Goal: Task Accomplishment & Management: Use online tool/utility

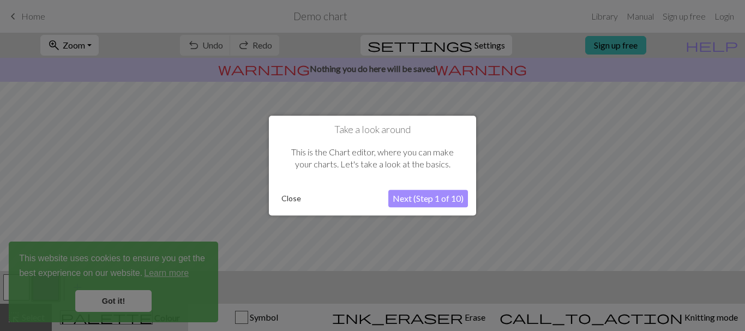
click at [442, 199] on button "Next (Step 1 of 10)" at bounding box center [428, 198] width 80 height 17
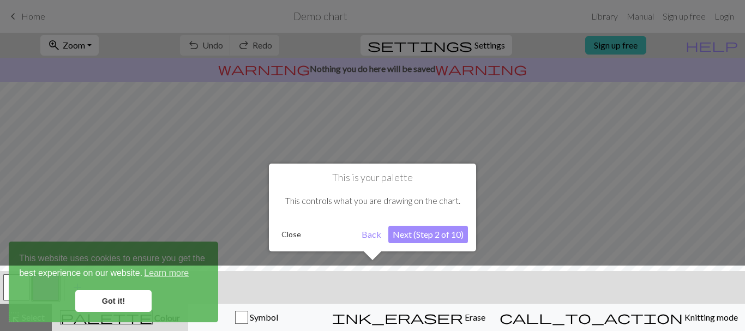
click at [112, 301] on div at bounding box center [373, 301] width 756 height 71
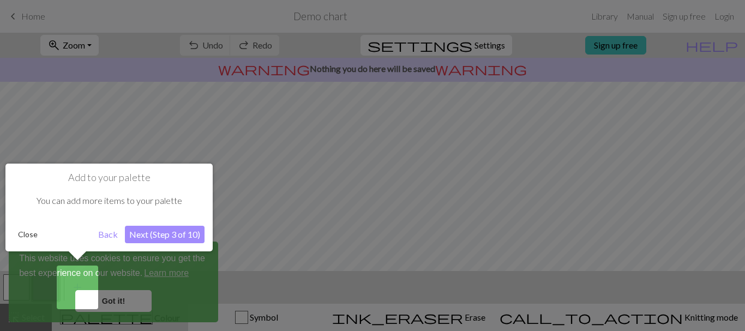
click at [155, 236] on button "Next (Step 3 of 10)" at bounding box center [165, 234] width 80 height 17
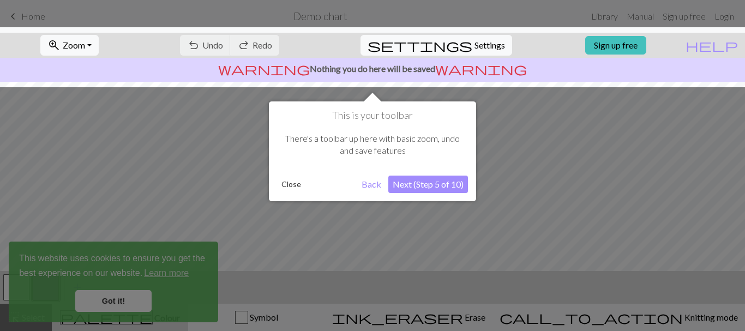
click at [106, 301] on div at bounding box center [372, 165] width 745 height 331
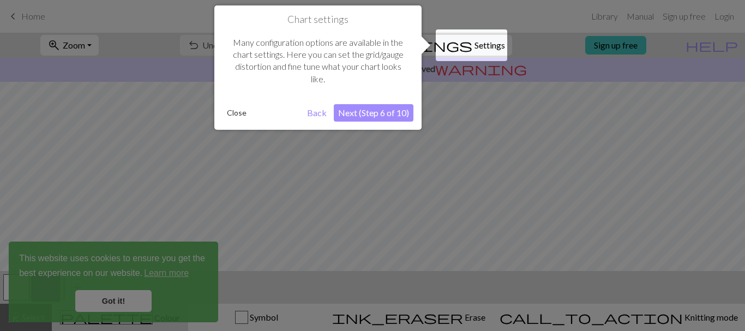
click at [106, 301] on div at bounding box center [372, 165] width 745 height 331
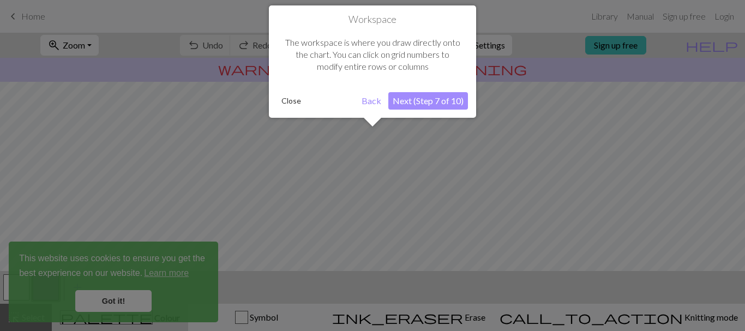
scroll to position [65, 0]
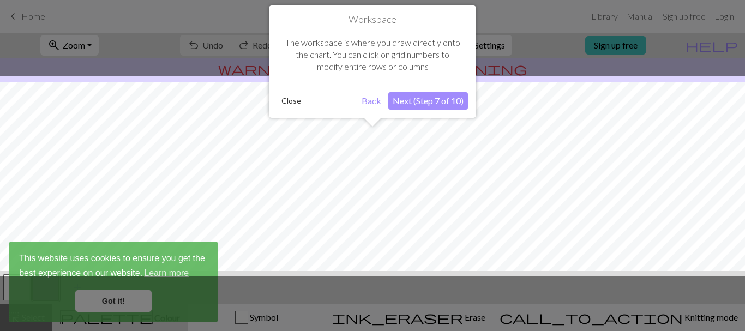
click at [368, 99] on button "Back" at bounding box center [371, 100] width 28 height 17
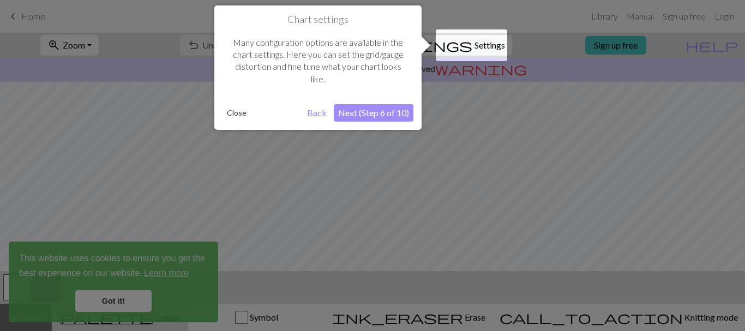
click at [313, 111] on button "Back" at bounding box center [317, 112] width 28 height 17
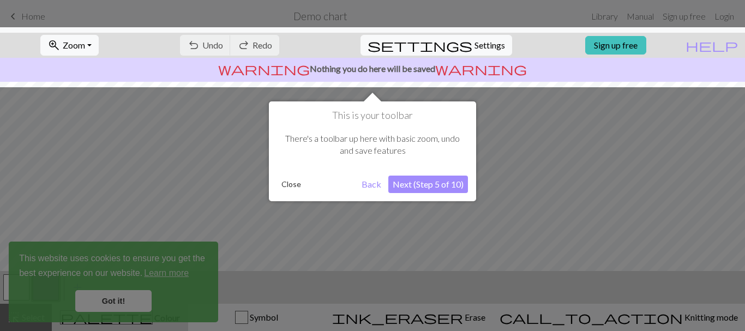
click at [373, 184] on button "Back" at bounding box center [371, 184] width 28 height 17
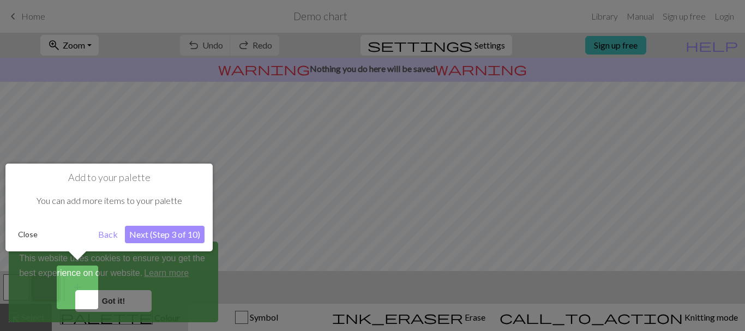
click at [138, 235] on button "Next (Step 3 of 10)" at bounding box center [165, 234] width 80 height 17
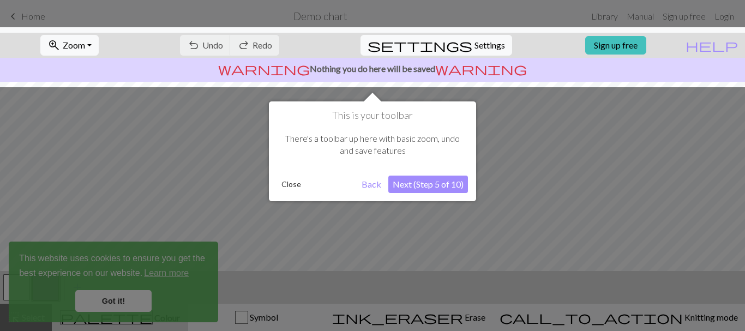
click at [420, 185] on button "Next (Step 5 of 10)" at bounding box center [428, 184] width 80 height 17
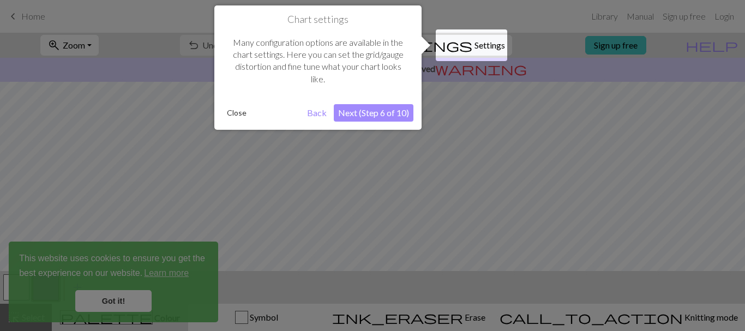
click at [358, 111] on button "Next (Step 6 of 10)" at bounding box center [374, 112] width 80 height 17
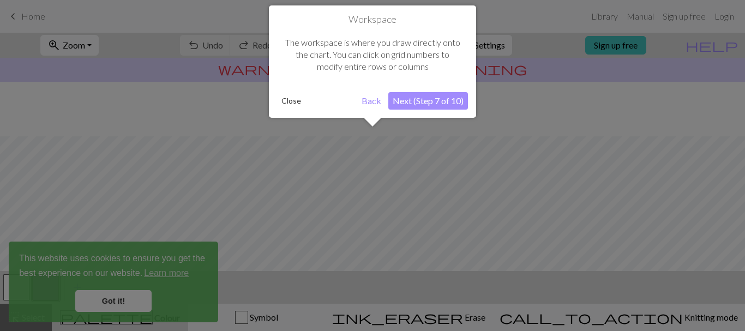
scroll to position [131, 0]
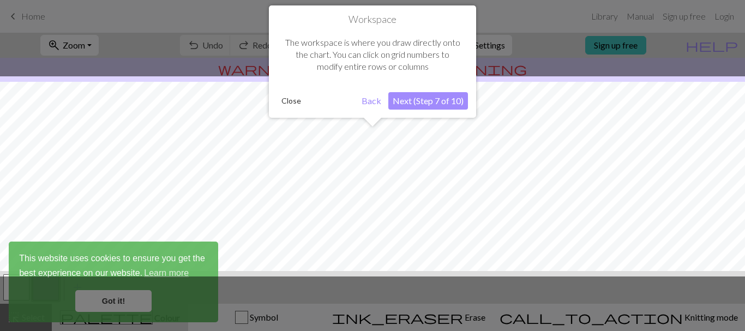
click at [424, 99] on button "Next (Step 7 of 10)" at bounding box center [428, 100] width 80 height 17
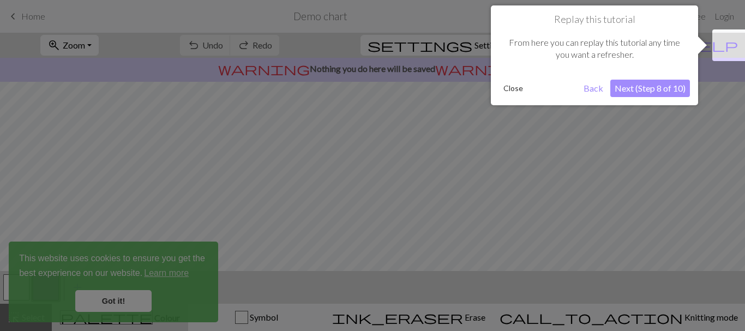
click at [645, 90] on button "Next (Step 8 of 10)" at bounding box center [650, 88] width 80 height 17
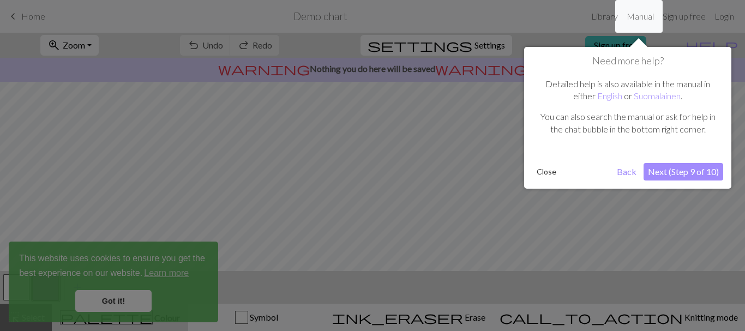
click at [684, 170] on button "Next (Step 9 of 10)" at bounding box center [683, 171] width 80 height 17
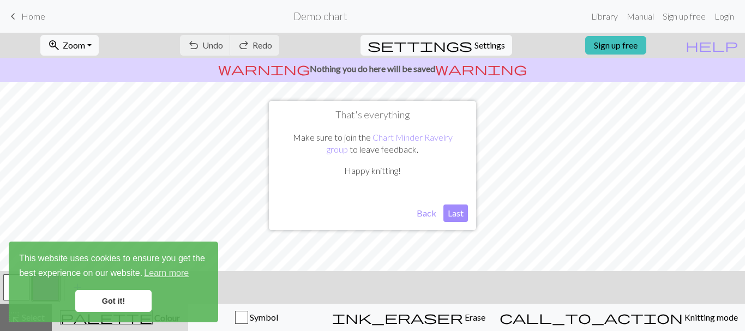
click at [454, 212] on button "Last" at bounding box center [455, 212] width 25 height 17
click at [112, 297] on link "Got it!" at bounding box center [113, 301] width 76 height 22
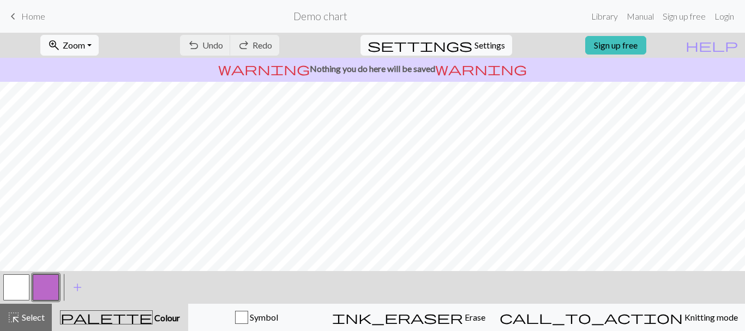
click at [46, 283] on button "button" at bounding box center [46, 287] width 26 height 26
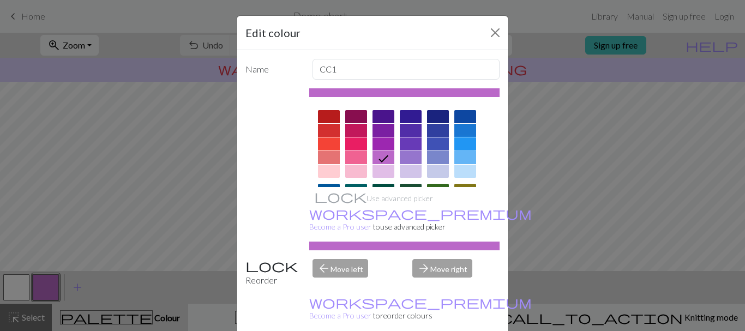
click at [466, 142] on div at bounding box center [465, 143] width 22 height 13
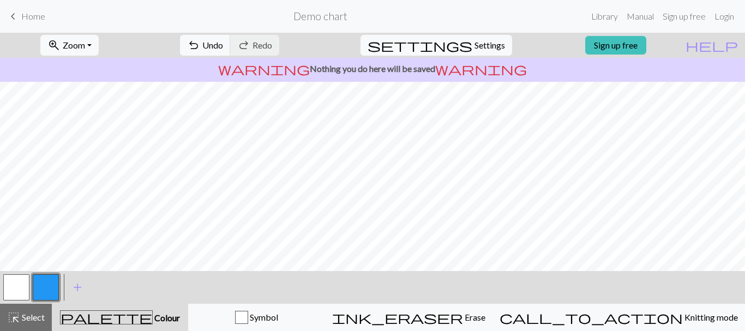
click at [43, 284] on button "button" at bounding box center [46, 287] width 26 height 26
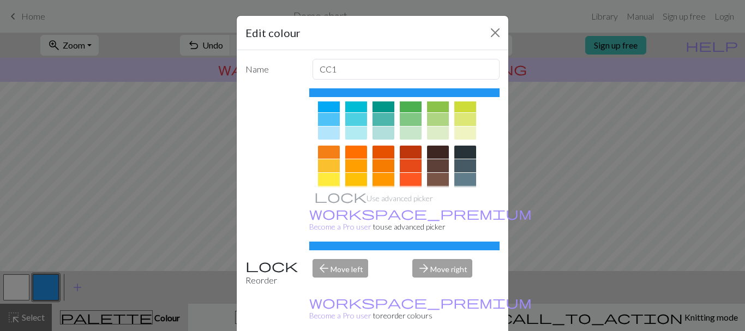
scroll to position [150, 0]
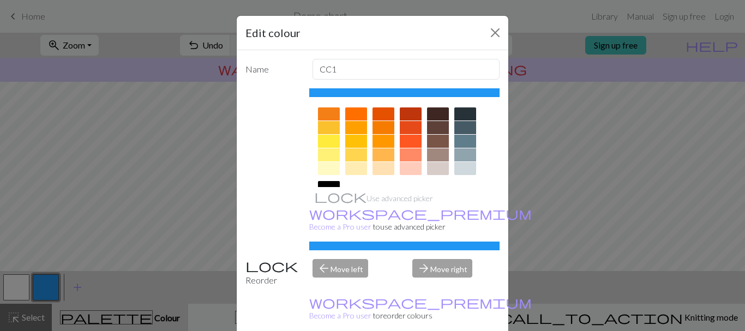
click at [455, 138] on div at bounding box center [465, 141] width 22 height 13
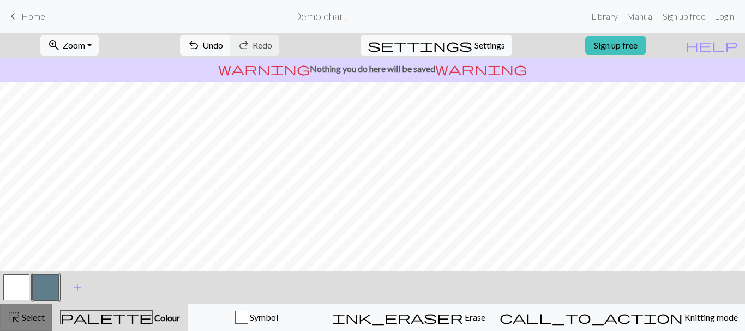
click at [21, 319] on span "Select" at bounding box center [32, 317] width 25 height 10
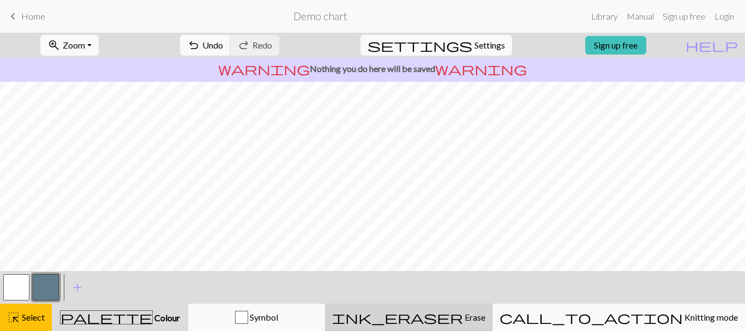
click at [485, 319] on span "Erase" at bounding box center [474, 317] width 22 height 10
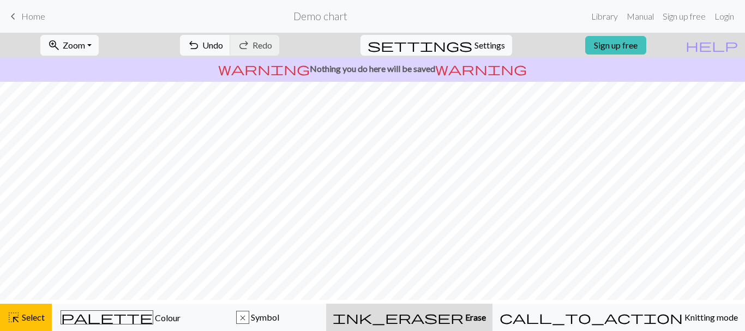
scroll to position [75, 0]
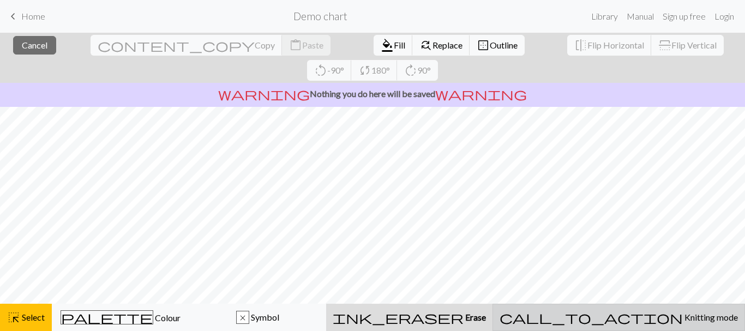
click at [683, 318] on span "Knitting mode" at bounding box center [710, 317] width 55 height 10
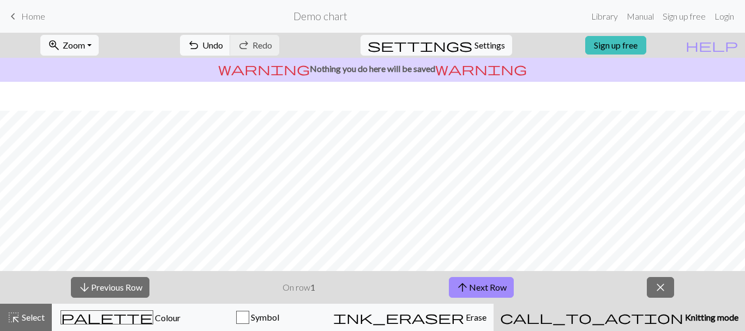
scroll to position [217, 0]
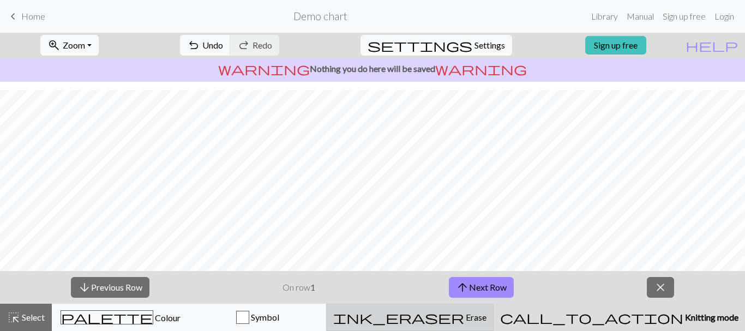
click at [486, 316] on span "Erase" at bounding box center [475, 317] width 22 height 10
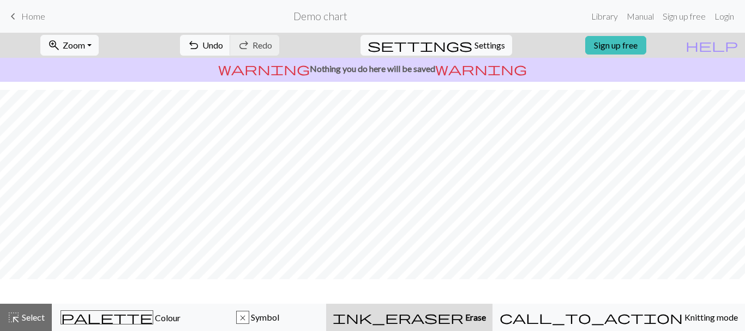
scroll to position [184, 0]
click at [486, 319] on span "Erase" at bounding box center [474, 317] width 22 height 10
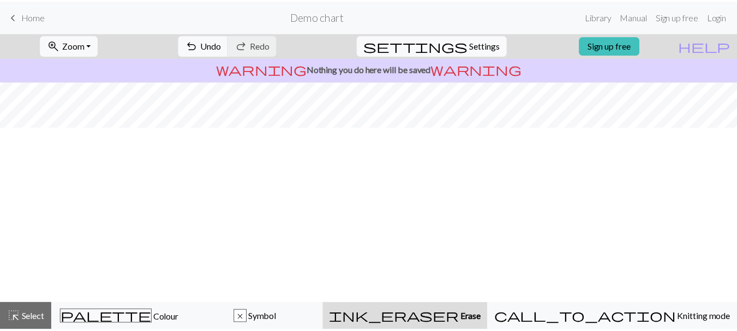
scroll to position [0, 0]
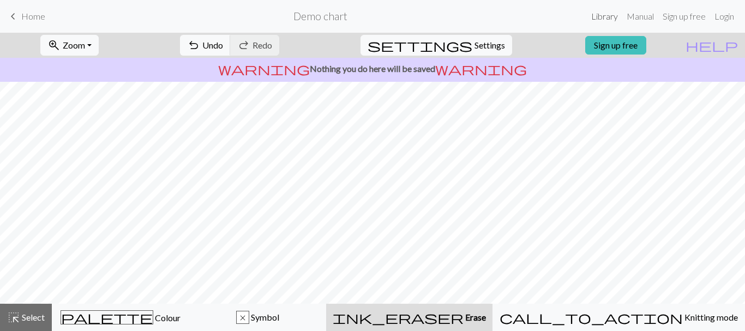
click at [600, 19] on link "Library" at bounding box center [604, 16] width 35 height 22
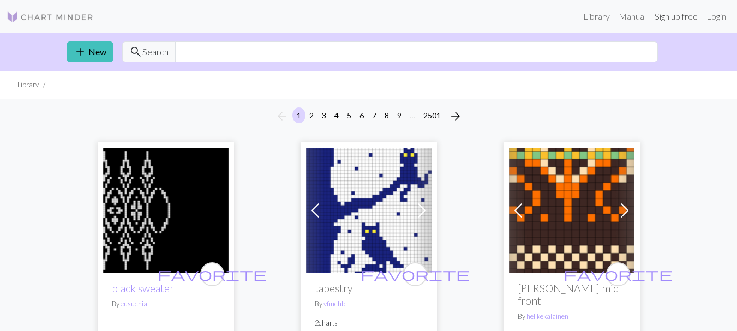
click at [685, 17] on link "Sign up free" at bounding box center [676, 16] width 52 height 22
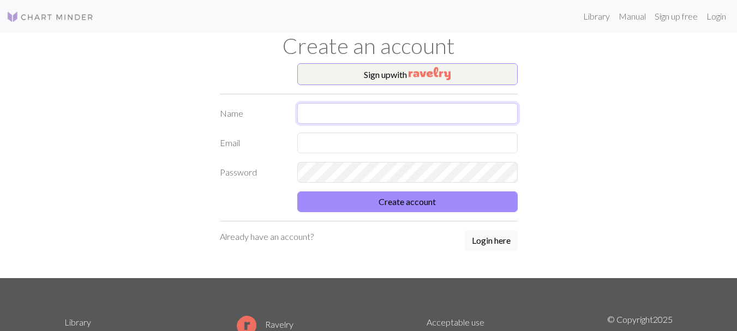
click at [352, 112] on input "text" at bounding box center [407, 113] width 220 height 21
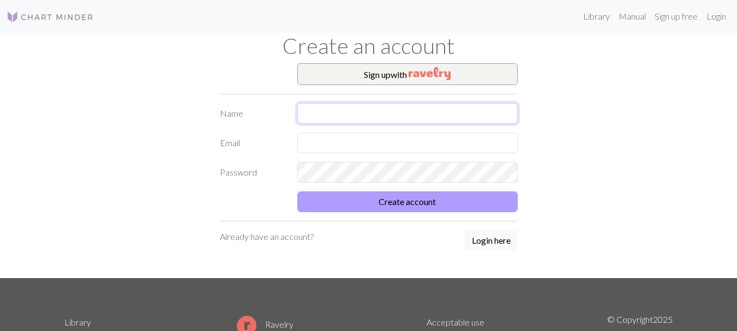
type input "[PERSON_NAME]"
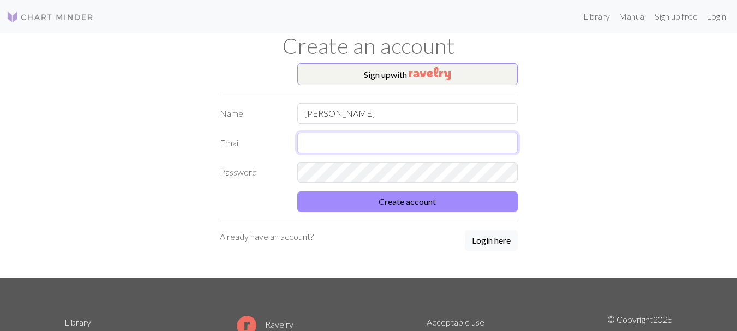
click at [328, 144] on input "text" at bounding box center [407, 142] width 220 height 21
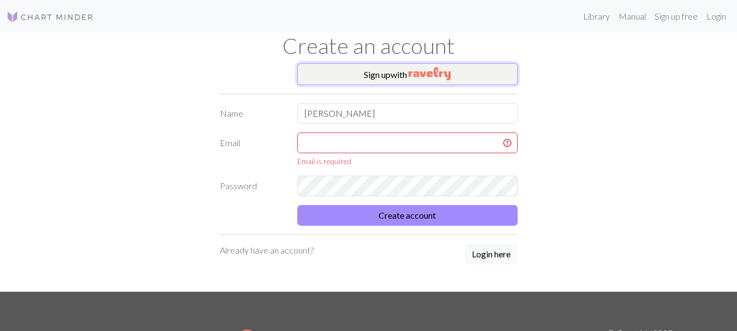
click at [423, 76] on img "button" at bounding box center [429, 73] width 42 height 13
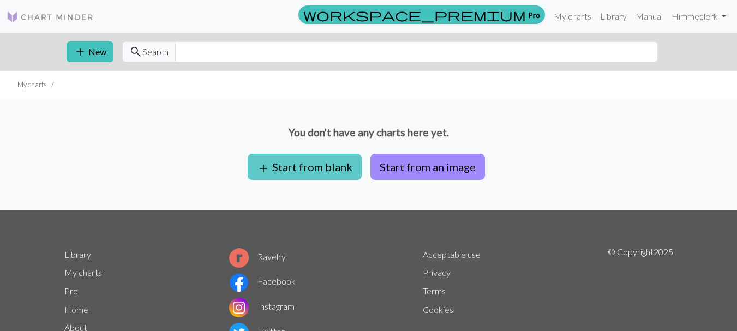
click at [309, 165] on button "add Start from blank" at bounding box center [305, 167] width 114 height 26
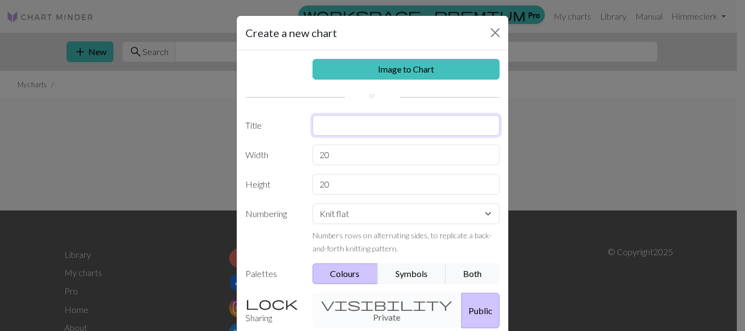
click at [342, 122] on input "text" at bounding box center [406, 125] width 188 height 21
type input "a"
click at [340, 122] on input "[PERSON_NAME]' Armrest" at bounding box center [406, 125] width 188 height 21
type input "[PERSON_NAME]' Armrest"
click at [335, 153] on input "20" at bounding box center [406, 154] width 188 height 21
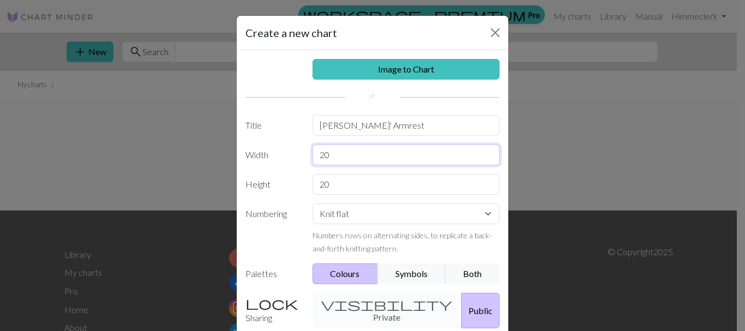
type input "2"
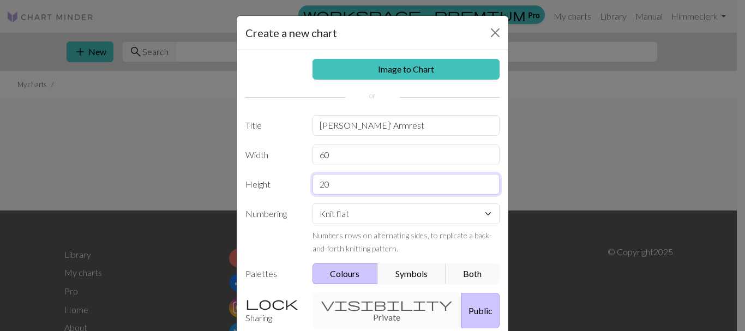
click at [334, 190] on input "20" at bounding box center [406, 184] width 188 height 21
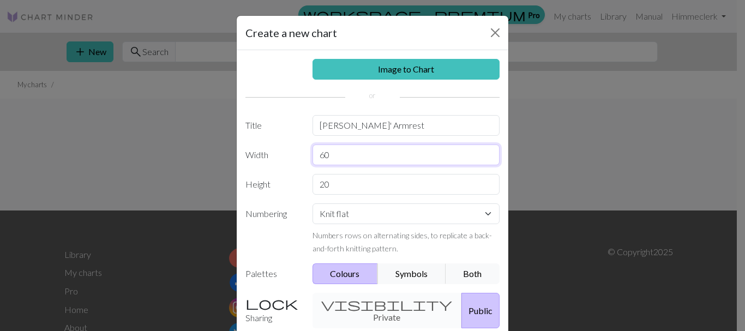
click at [320, 156] on input "60" at bounding box center [406, 154] width 188 height 21
type input "6"
type input "40"
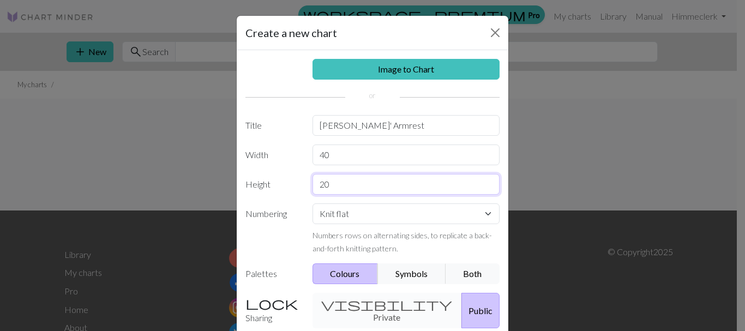
click at [333, 185] on input "20" at bounding box center [406, 184] width 188 height 21
type input "2"
type input "6"
click at [483, 214] on select "Knit flat Knit in the round Lace knitting Cross stitch" at bounding box center [406, 213] width 188 height 21
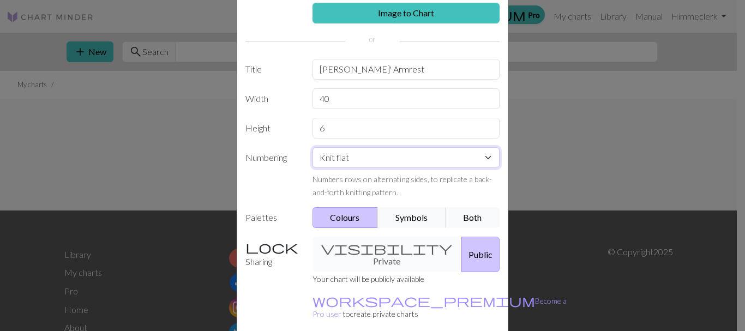
scroll to position [100, 0]
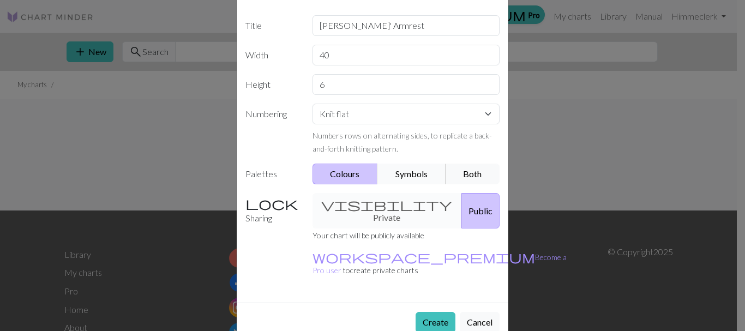
click at [408, 171] on button "Symbols" at bounding box center [411, 174] width 69 height 21
click at [463, 171] on button "Both" at bounding box center [472, 174] width 55 height 21
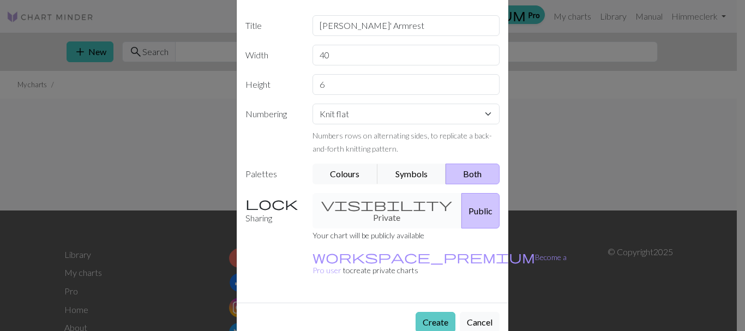
click at [425, 312] on button "Create" at bounding box center [435, 322] width 40 height 21
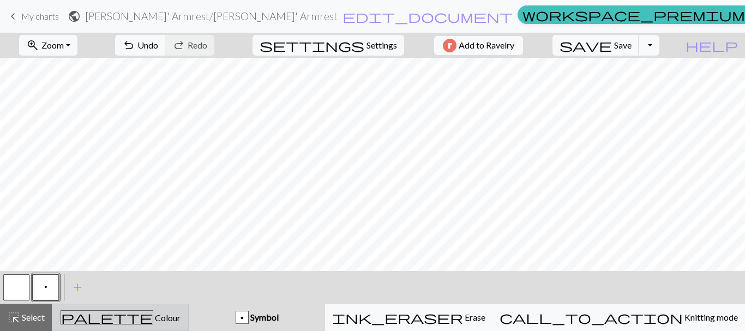
click at [129, 318] on span "palette" at bounding box center [107, 317] width 92 height 15
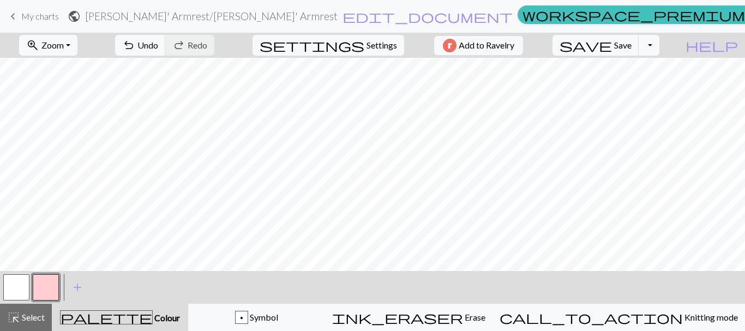
click at [50, 285] on button "button" at bounding box center [46, 287] width 26 height 26
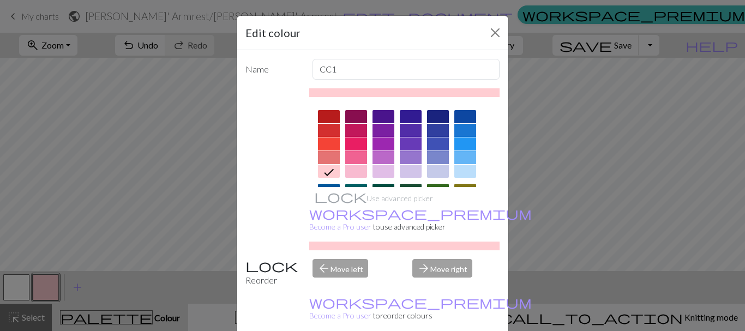
click at [323, 143] on div at bounding box center [329, 143] width 22 height 13
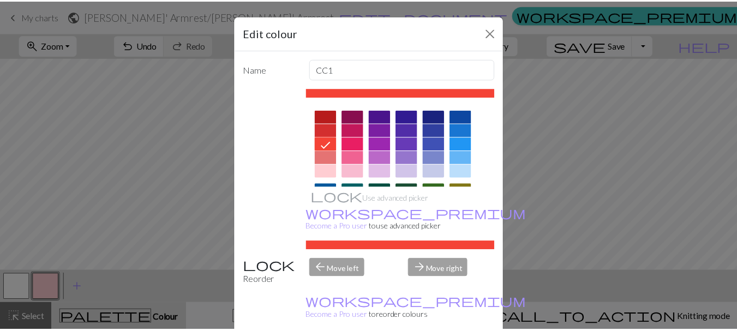
scroll to position [27, 0]
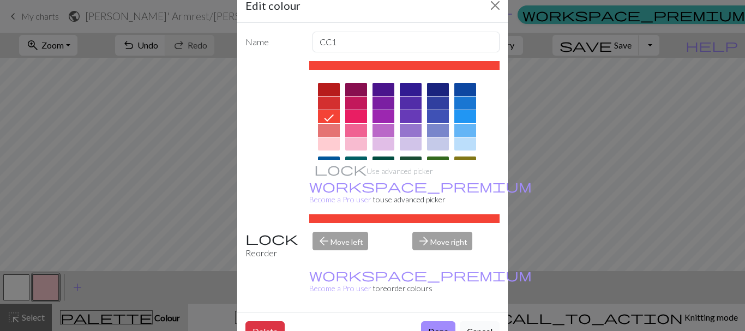
click at [469, 321] on button "Cancel" at bounding box center [480, 331] width 40 height 21
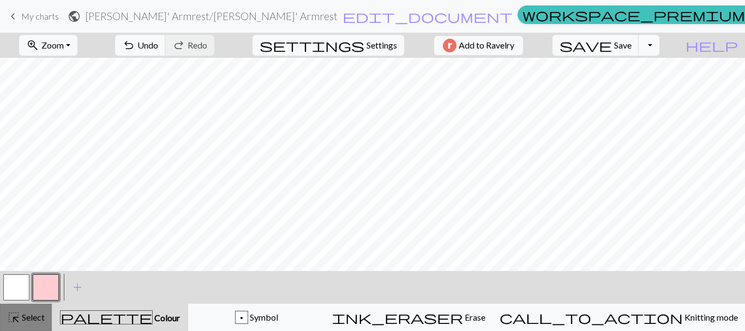
click at [26, 313] on span "Select" at bounding box center [32, 317] width 25 height 10
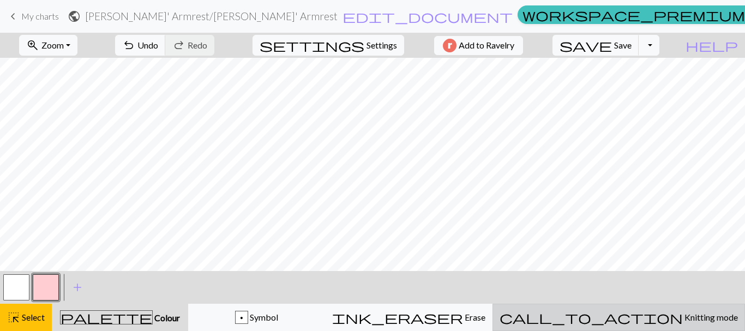
click at [683, 316] on span "Knitting mode" at bounding box center [710, 317] width 55 height 10
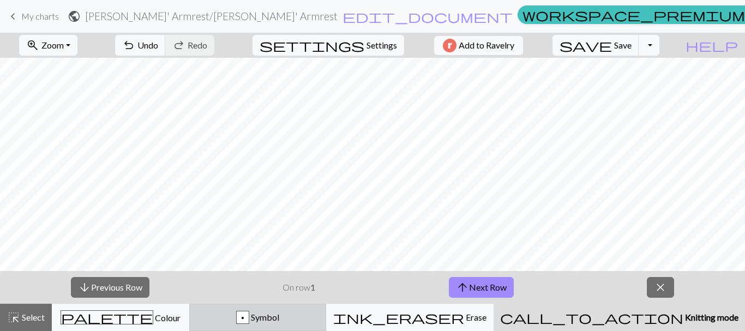
click at [279, 317] on span "Symbol" at bounding box center [264, 317] width 30 height 10
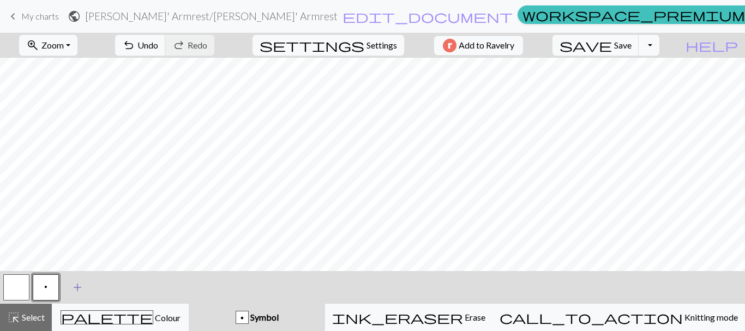
click at [75, 286] on span "add" at bounding box center [77, 287] width 13 height 15
click at [77, 41] on button "zoom_in Zoom Zoom" at bounding box center [48, 45] width 58 height 21
click at [14, 15] on span "keyboard_arrow_left" at bounding box center [13, 16] width 13 height 15
